Goal: Transaction & Acquisition: Purchase product/service

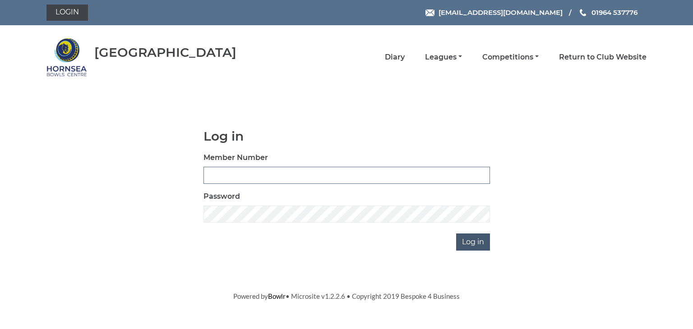
type input "0902"
click at [475, 239] on input "Log in" at bounding box center [473, 242] width 34 height 17
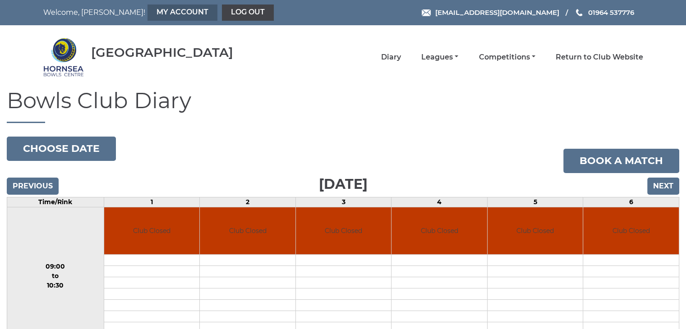
click at [148, 9] on link "My Account" at bounding box center [182, 13] width 70 height 16
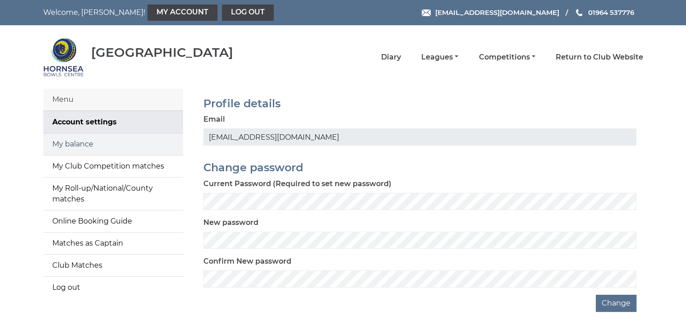
click at [92, 143] on link "My balance" at bounding box center [113, 144] width 140 height 22
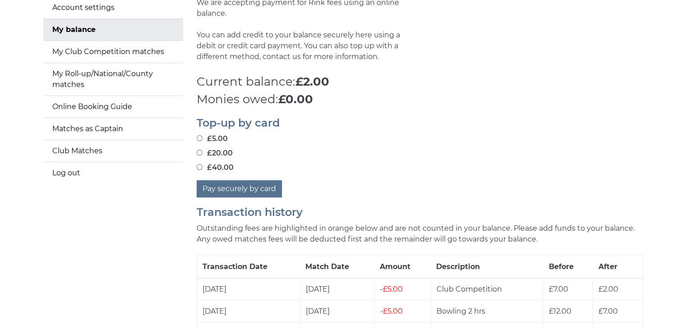
scroll to position [135, 0]
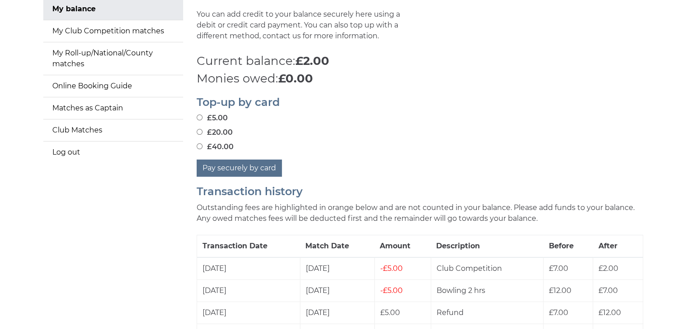
click at [198, 132] on input "£20.00" at bounding box center [200, 132] width 6 height 6
radio input "true"
click at [233, 169] on button "Pay securely by card" at bounding box center [239, 168] width 85 height 17
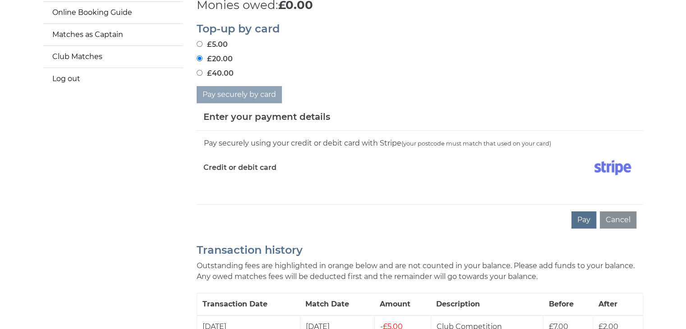
scroll to position [225, 0]
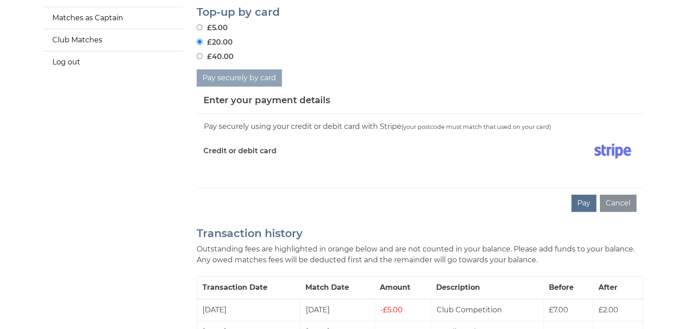
click at [206, 177] on div "Pay securely using your credit or debit card with Stripe (your postcode must ma…" at bounding box center [420, 151] width 446 height 74
click at [211, 174] on div "Pay securely using your credit or debit card with Stripe (your postcode must ma…" at bounding box center [420, 151] width 446 height 74
click at [207, 179] on div "Pay securely using your credit or debit card with Stripe (your postcode must ma…" at bounding box center [420, 151] width 446 height 74
click at [216, 179] on div "Pay securely using your credit or debit card with Stripe (your postcode must ma…" at bounding box center [420, 151] width 446 height 74
click at [558, 175] on div "Pay securely using your credit or debit card with Stripe (your postcode must ma…" at bounding box center [420, 151] width 446 height 74
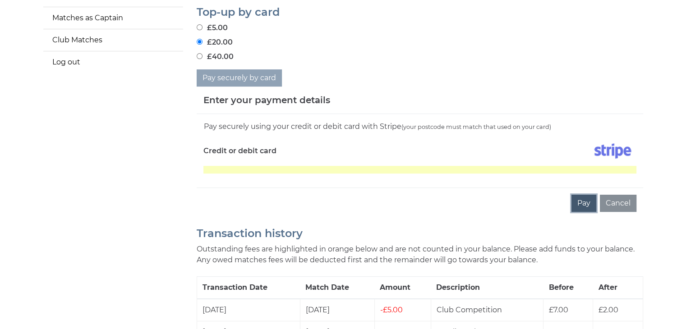
click at [579, 202] on button "Pay" at bounding box center [583, 203] width 25 height 17
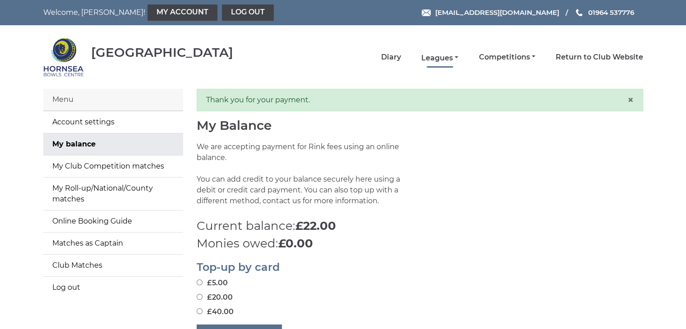
click at [446, 61] on link "Leagues" at bounding box center [439, 58] width 37 height 10
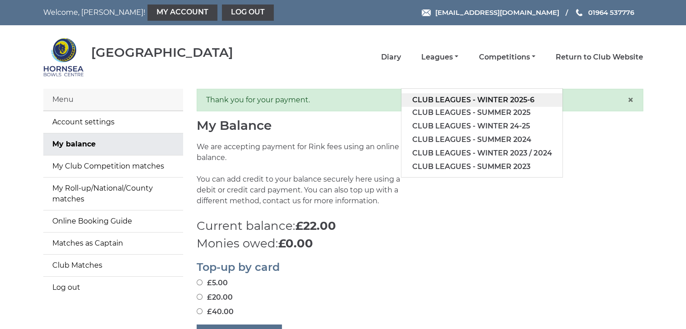
click at [484, 98] on link "Club leagues - Winter 2025-6" at bounding box center [481, 100] width 161 height 14
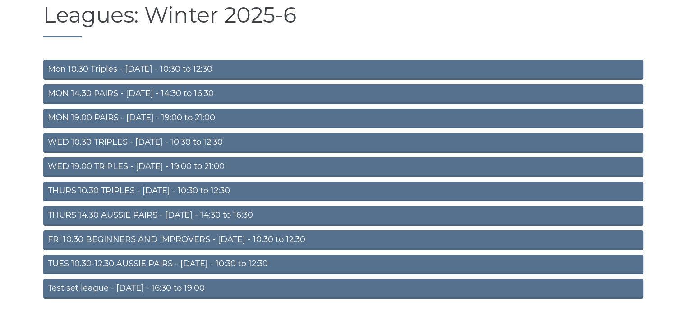
scroll to position [99, 0]
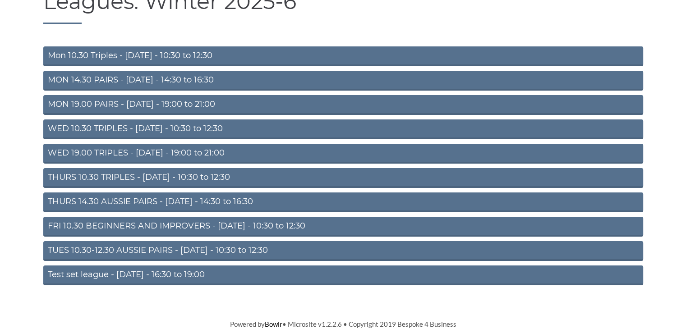
click at [238, 225] on link "FRI 10.30 BEGINNERS AND IMPROVERS - [DATE] - 10:30 to 12:30" at bounding box center [343, 227] width 600 height 20
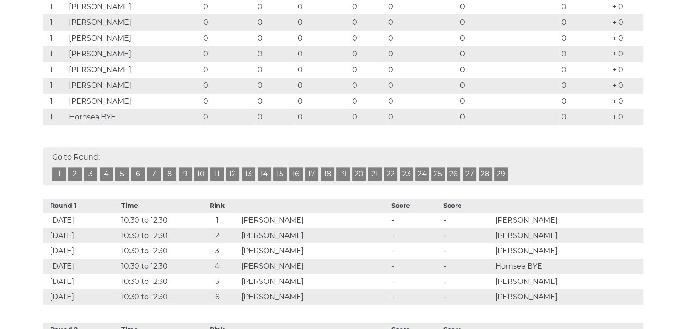
scroll to position [180, 0]
